Goal: Transaction & Acquisition: Download file/media

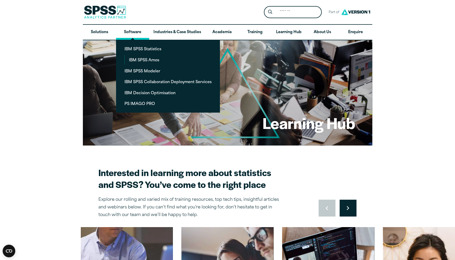
click at [125, 31] on link "Software" at bounding box center [132, 32] width 33 height 15
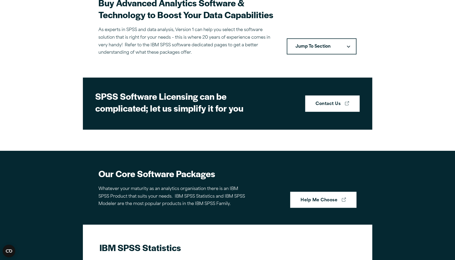
scroll to position [177, 0]
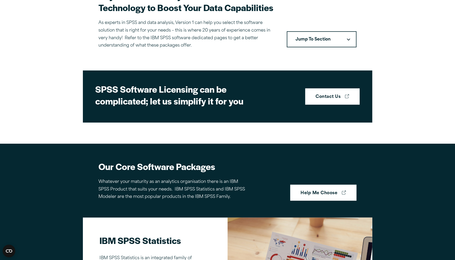
click at [332, 34] on button "Jump To Section" at bounding box center [322, 39] width 70 height 16
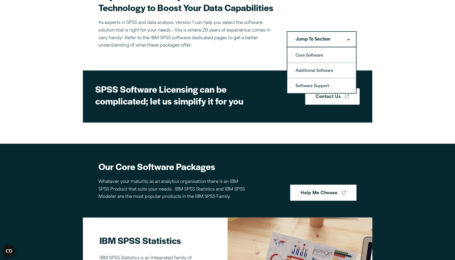
click at [332, 34] on button "Jump To Section" at bounding box center [322, 39] width 70 height 16
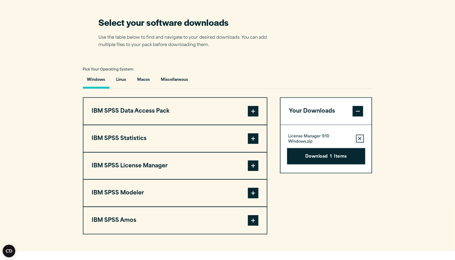
scroll to position [331, 0]
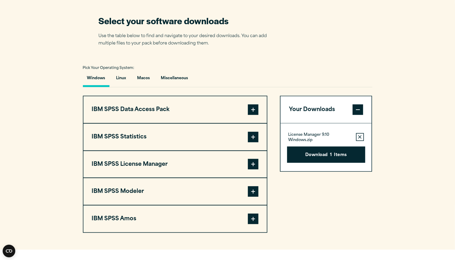
click at [220, 139] on button "IBM SPSS Statistics" at bounding box center [174, 137] width 183 height 27
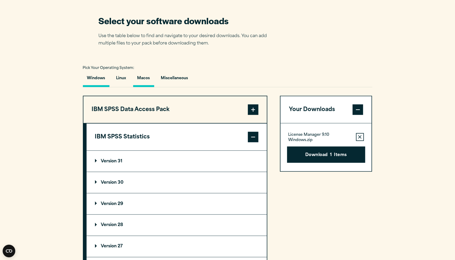
click at [141, 77] on button "Macos" at bounding box center [143, 79] width 21 height 15
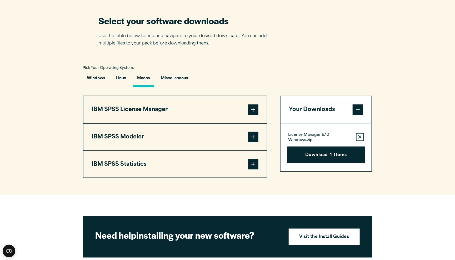
click at [183, 139] on button "IBM SPSS Modeler" at bounding box center [174, 137] width 183 height 27
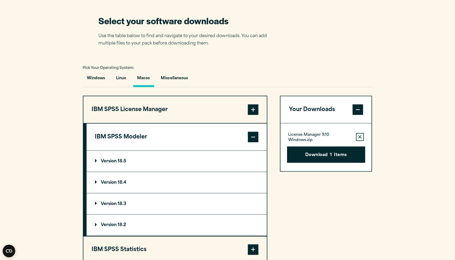
click at [202, 108] on button "IBM SPSS License Manager" at bounding box center [174, 109] width 183 height 27
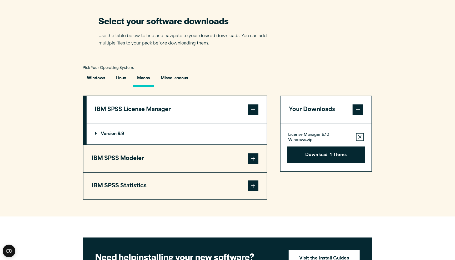
click at [149, 81] on button "Macos" at bounding box center [143, 79] width 21 height 15
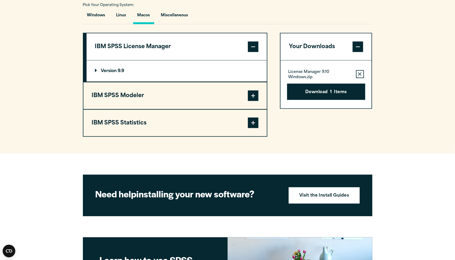
scroll to position [392, 0]
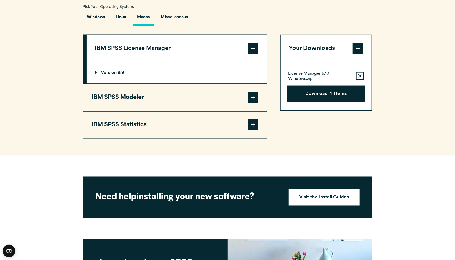
click at [223, 123] on button "IBM SPSS Statistics" at bounding box center [174, 125] width 183 height 27
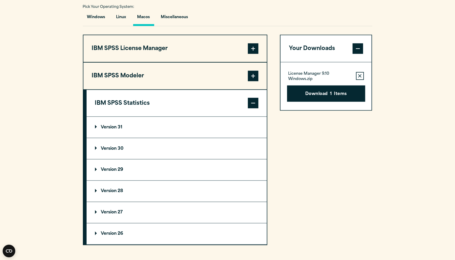
click at [118, 148] on p "Version 30" at bounding box center [109, 149] width 29 height 4
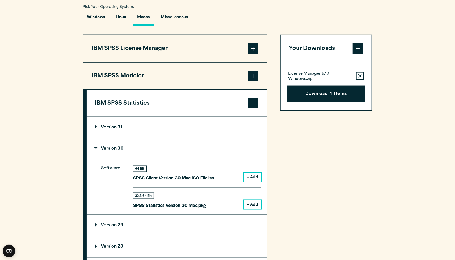
click at [254, 173] on button "+ Add" at bounding box center [252, 177] width 17 height 9
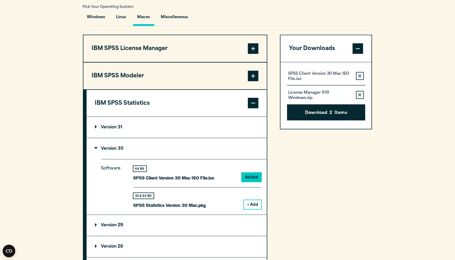
click at [358, 93] on button "Remove this item from your software download list" at bounding box center [360, 95] width 8 height 8
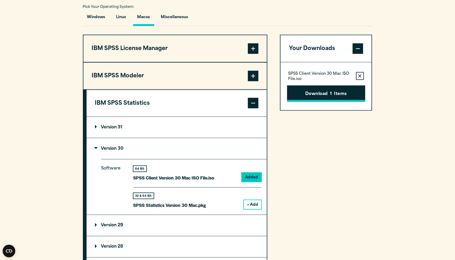
click at [356, 92] on button "Download 1 Items" at bounding box center [326, 94] width 78 height 16
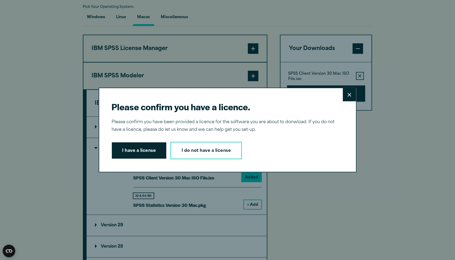
click at [347, 98] on button "Close" at bounding box center [349, 94] width 13 height 13
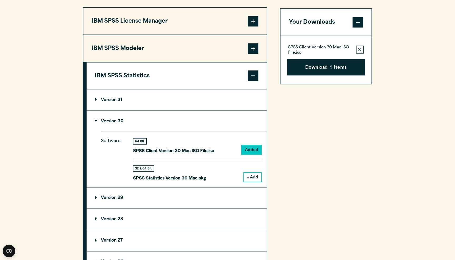
scroll to position [420, 0]
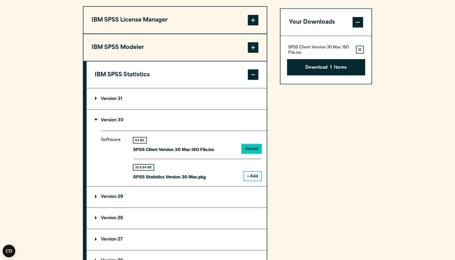
click at [361, 48] on icon "button" at bounding box center [359, 50] width 3 height 4
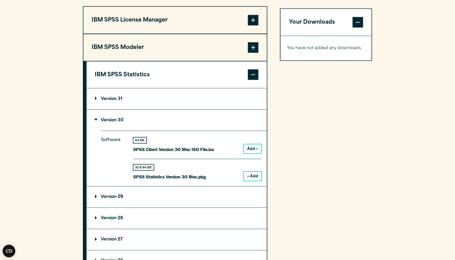
click at [250, 173] on button "+ Add" at bounding box center [252, 176] width 17 height 9
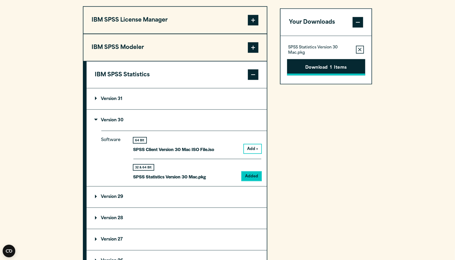
click at [315, 64] on button "Download 1 Items" at bounding box center [326, 67] width 78 height 16
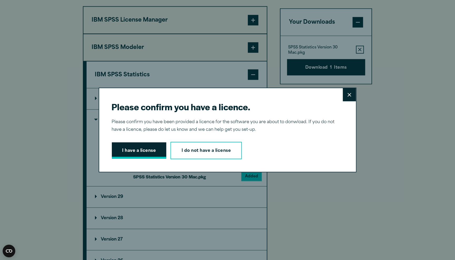
click at [148, 148] on button "I have a license" at bounding box center [139, 150] width 55 height 16
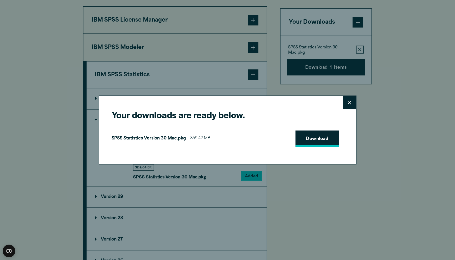
click at [323, 137] on link "Download" at bounding box center [318, 139] width 44 height 16
click at [393, 64] on div "Your downloads are ready below. Close SPSS Statistics Version 30 Mac.pkg 859.42…" at bounding box center [227, 130] width 455 height 260
